Goal: Find specific page/section: Locate a particular part of the current website

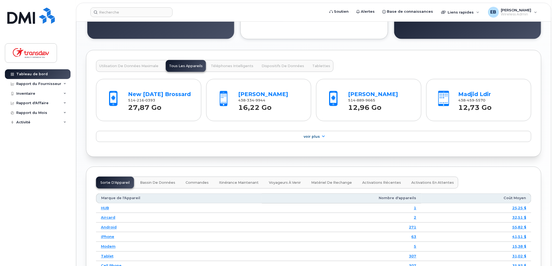
scroll to position [569, 0]
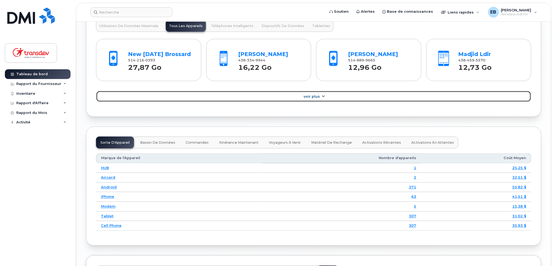
click at [354, 97] on link "Voir Plus" at bounding box center [313, 96] width 435 height 11
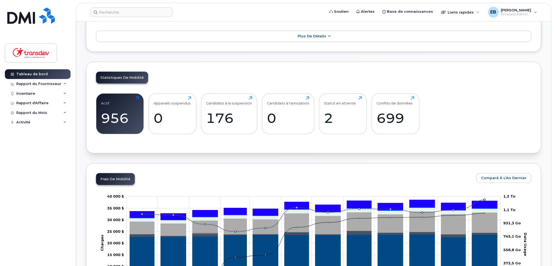
scroll to position [0, 0]
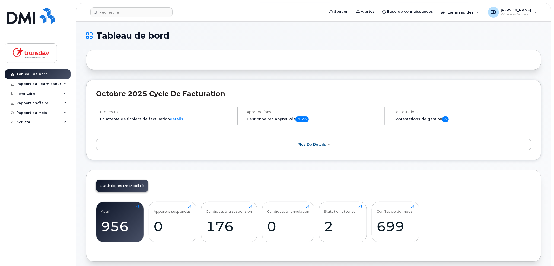
click at [282, 145] on link "Plus de détails" at bounding box center [313, 144] width 435 height 11
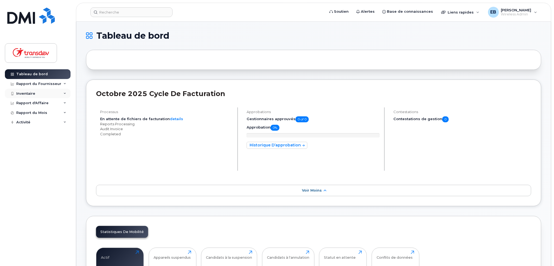
click at [33, 95] on div "Inventaire" at bounding box center [25, 94] width 19 height 4
click at [35, 104] on div "Appareils Mobile" at bounding box center [35, 103] width 32 height 5
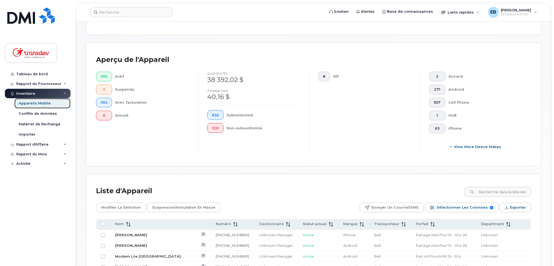
scroll to position [120, 0]
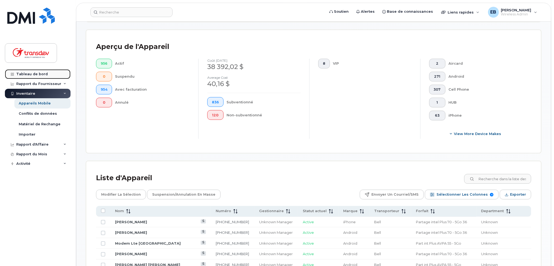
click at [42, 77] on link "Tableau de bord" at bounding box center [38, 74] width 66 height 10
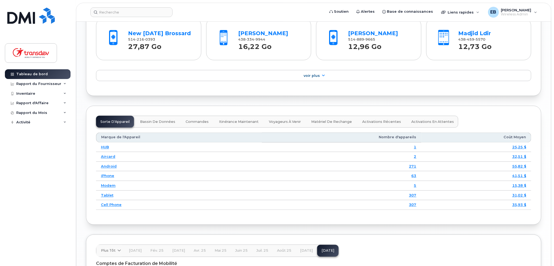
scroll to position [609, 0]
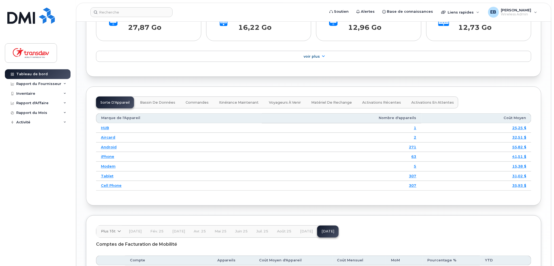
click at [161, 102] on span "Bassin de Données" at bounding box center [157, 103] width 35 height 4
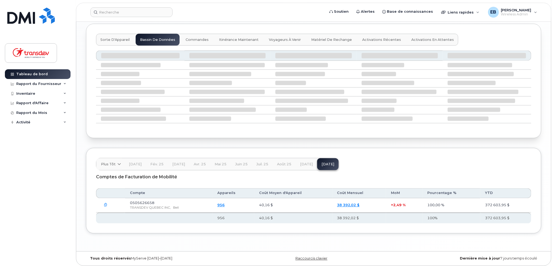
scroll to position [624, 0]
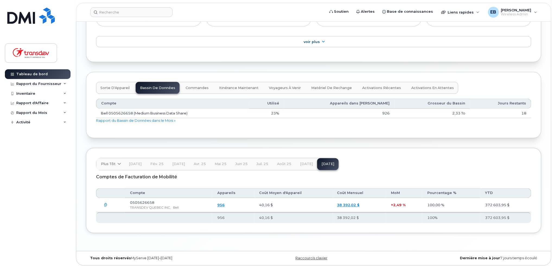
click at [197, 86] on span "Commandes" at bounding box center [196, 88] width 23 height 4
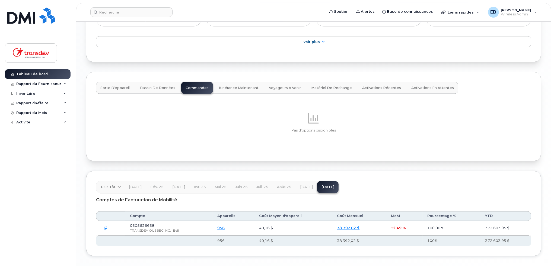
click at [226, 86] on span "Itinérance Maintenant" at bounding box center [239, 88] width 40 height 4
click at [286, 84] on button "Voyageurs à venir" at bounding box center [284, 88] width 41 height 12
click at [341, 86] on span "Matériel de rechange" at bounding box center [331, 88] width 41 height 4
click at [375, 84] on button "Activations Récentes" at bounding box center [381, 88] width 47 height 12
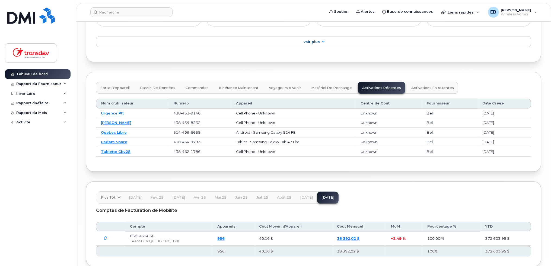
click at [111, 87] on span "Sorte d'Appareil" at bounding box center [114, 88] width 29 height 4
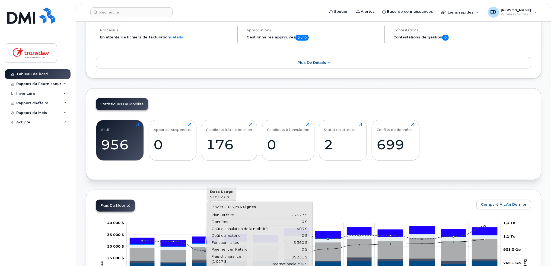
scroll to position [0, 0]
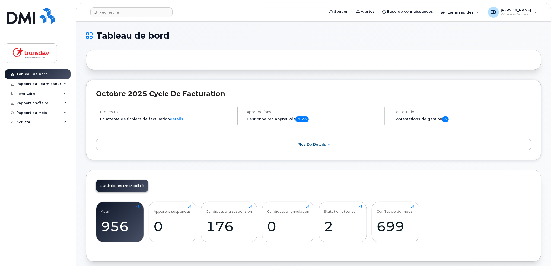
click at [148, 150] on div "octobre 2025 Cycle de facturation Processus En attente de fichiers de facturati…" at bounding box center [313, 120] width 455 height 81
click at [116, 15] on input at bounding box center [131, 12] width 82 height 10
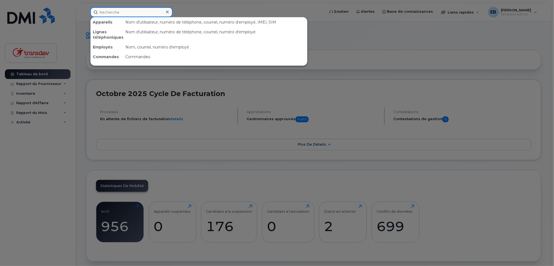
paste input "8194345519"
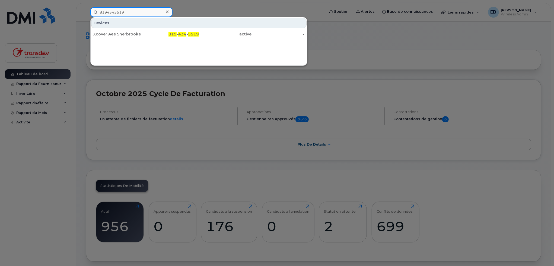
type input "8194345519"
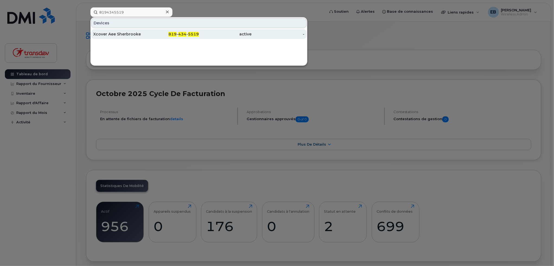
click at [140, 35] on div "Xcover Aee Sherbrooke" at bounding box center [119, 33] width 53 height 5
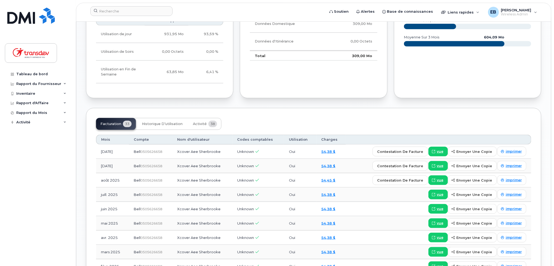
scroll to position [352, 0]
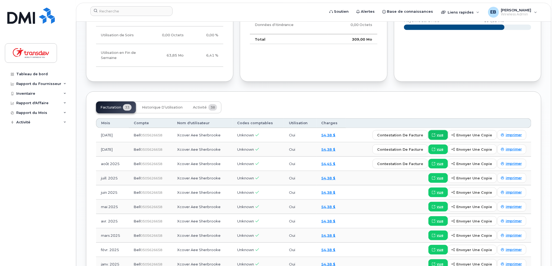
click at [441, 134] on span "vue" at bounding box center [439, 135] width 7 height 5
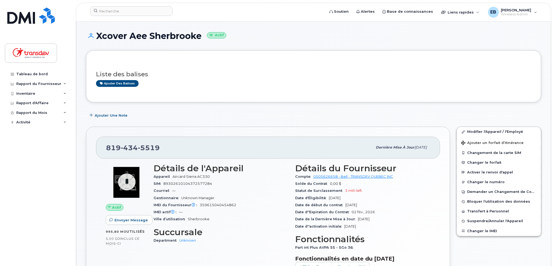
scroll to position [0, 0]
click at [524, 12] on span "Wireless Admin" at bounding box center [516, 14] width 30 height 4
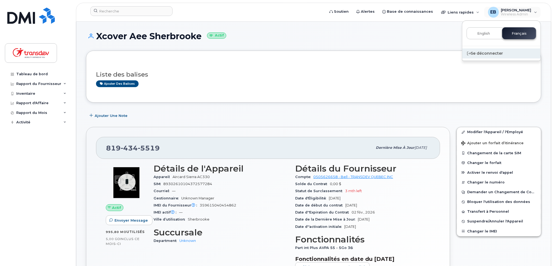
click at [486, 55] on div "Se déconnecter" at bounding box center [501, 54] width 78 height 10
